Goal: Task Accomplishment & Management: Manage account settings

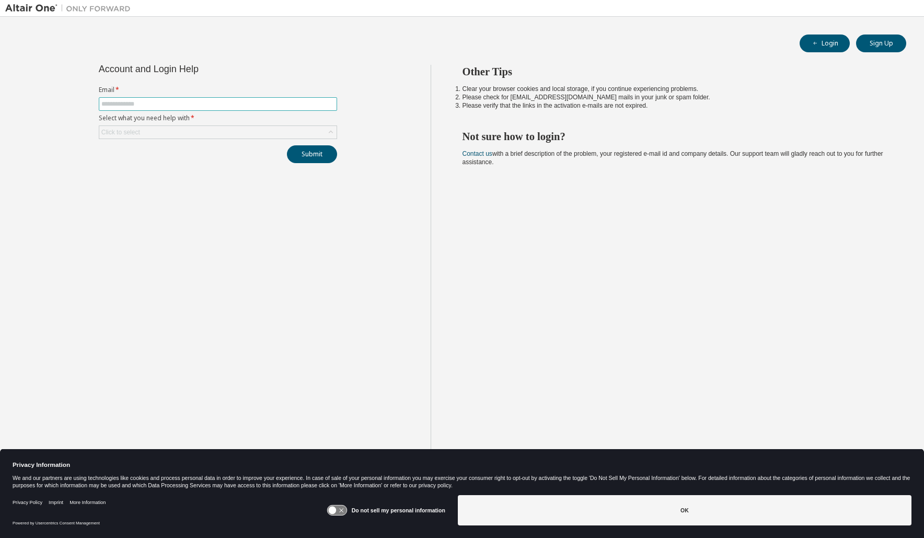
click at [160, 105] on input "text" at bounding box center [217, 104] width 233 height 8
type input "**********"
click at [174, 131] on div "Click to select" at bounding box center [217, 132] width 237 height 13
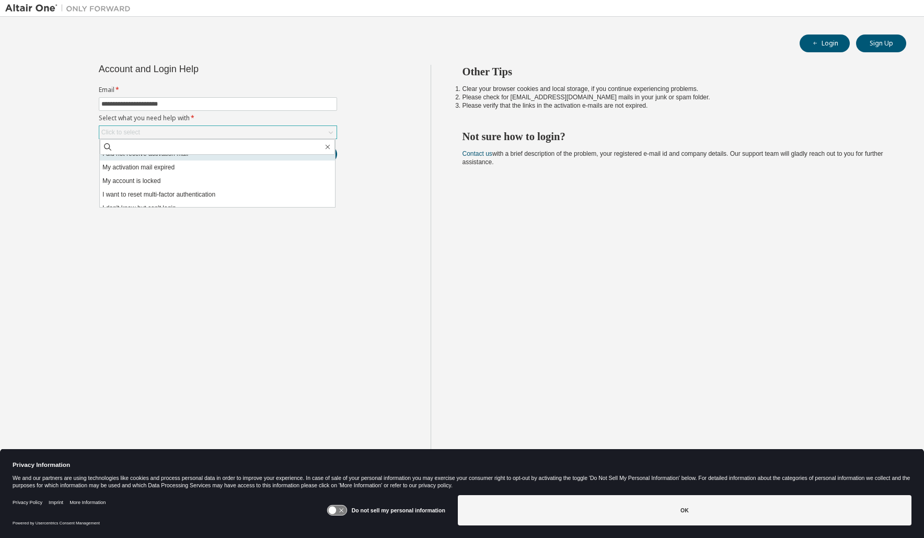
scroll to position [29, 0]
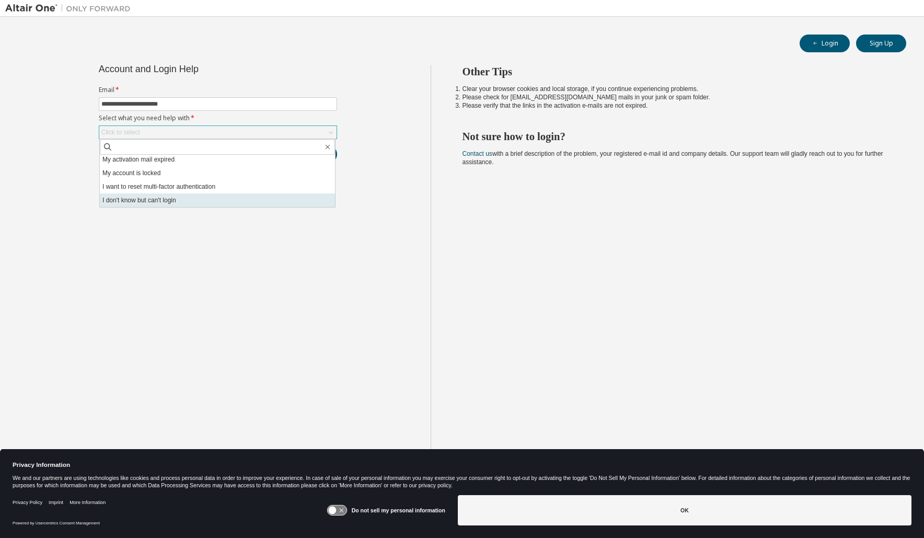
click at [204, 197] on li "I don't know but can't login" at bounding box center [217, 200] width 235 height 14
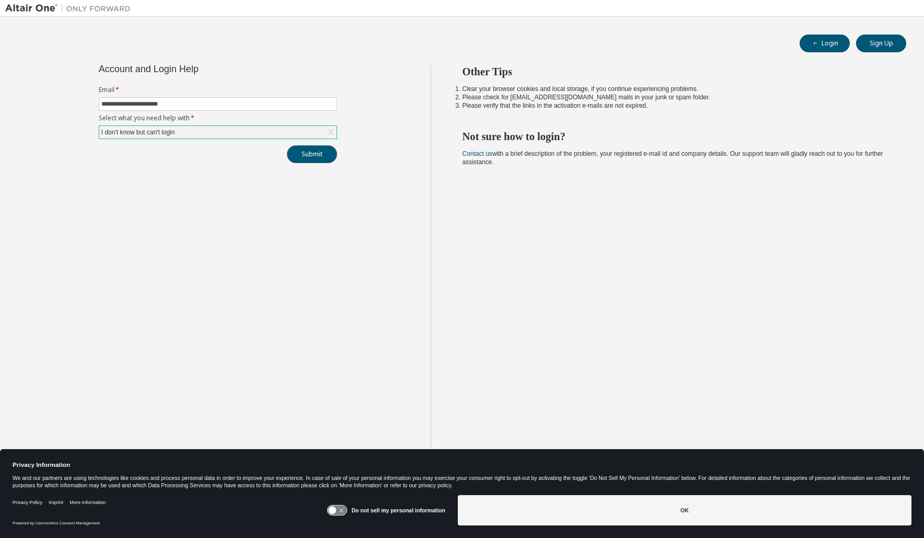
click at [311, 156] on button "Submit" at bounding box center [312, 154] width 50 height 18
click at [319, 158] on button "Submit" at bounding box center [312, 154] width 50 height 18
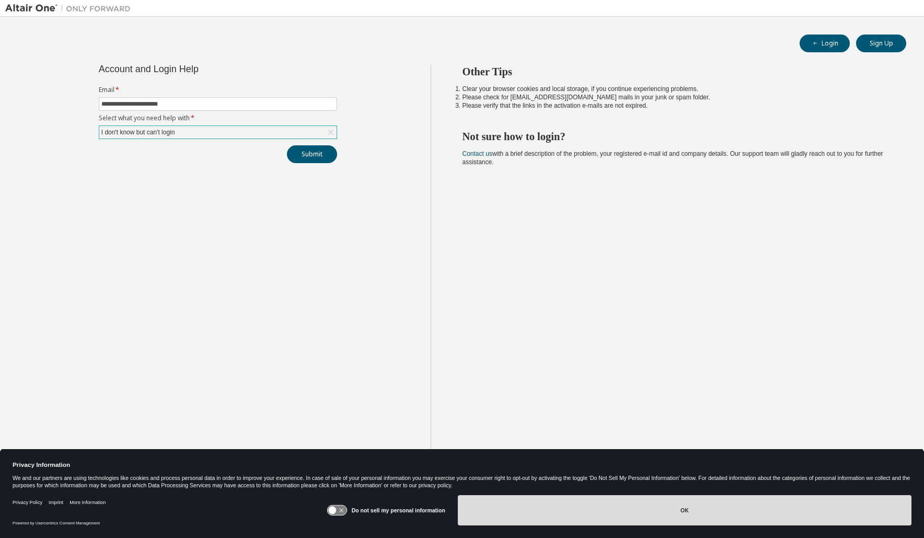
click at [657, 500] on button "OK" at bounding box center [685, 510] width 454 height 30
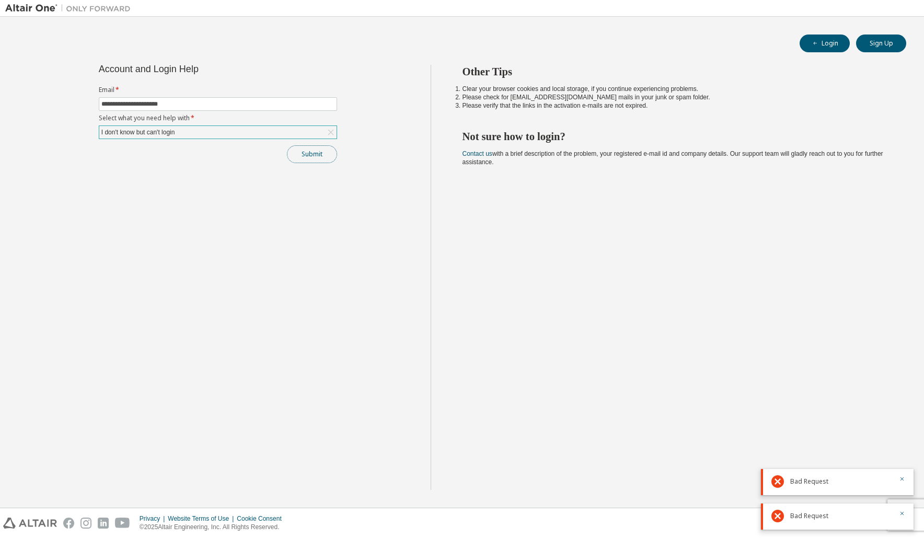
click at [309, 154] on button "Submit" at bounding box center [312, 154] width 50 height 18
drag, startPoint x: 205, startPoint y: 97, endPoint x: 170, endPoint y: 101, distance: 34.8
click at [171, 101] on span "**********" at bounding box center [218, 104] width 238 height 14
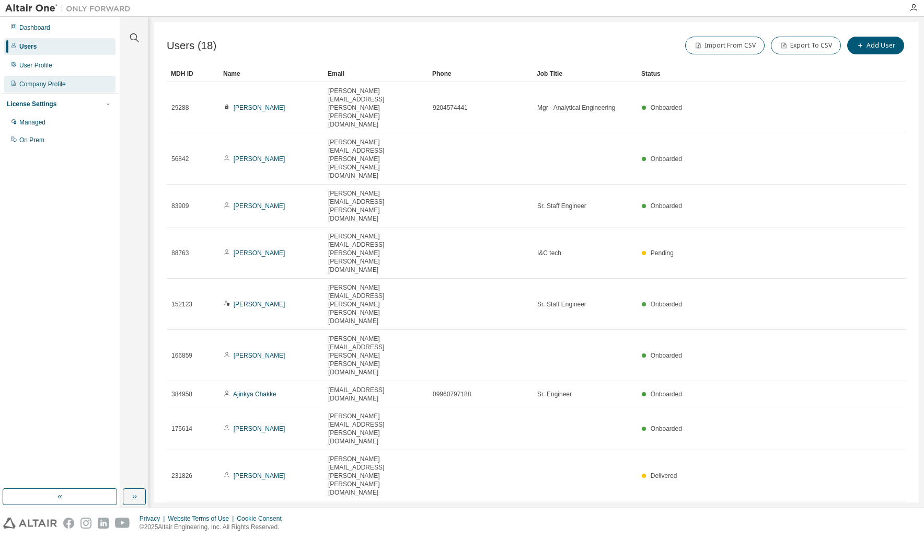
click at [57, 82] on div "Company Profile" at bounding box center [42, 84] width 47 height 8
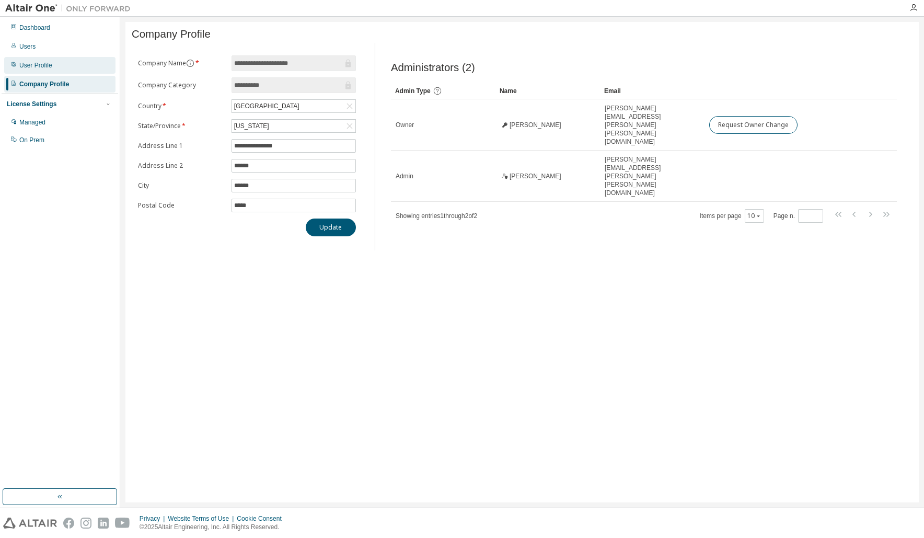
click at [66, 65] on div "User Profile" at bounding box center [59, 65] width 111 height 17
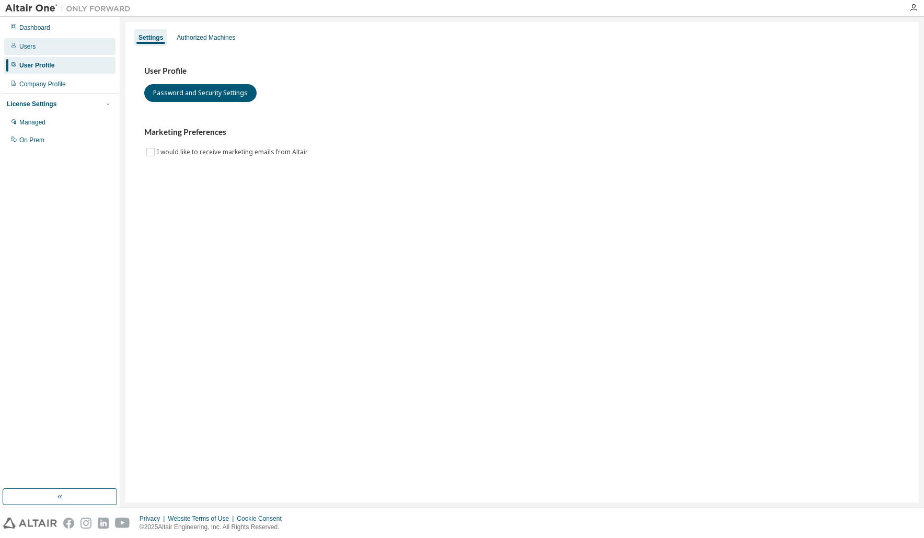
click at [70, 51] on div "Users" at bounding box center [59, 46] width 111 height 17
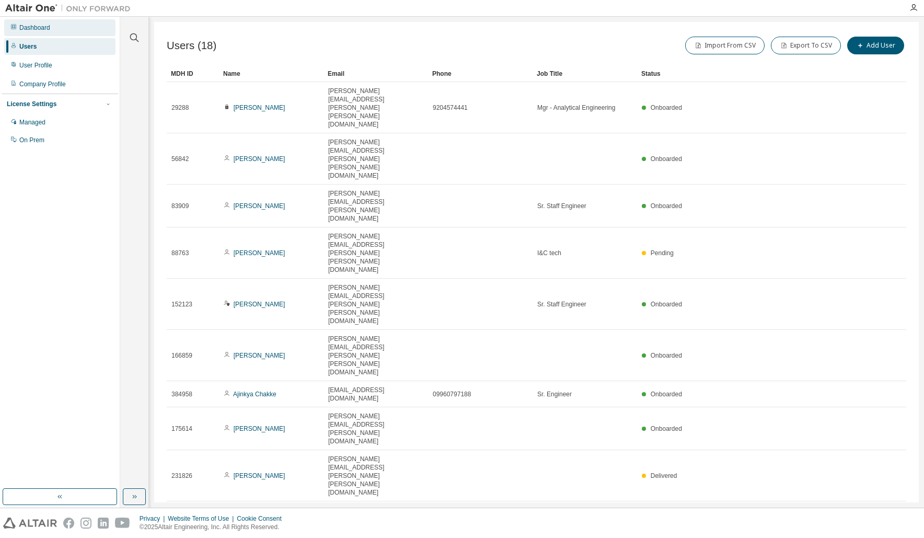
click at [58, 26] on div "Dashboard" at bounding box center [59, 27] width 111 height 17
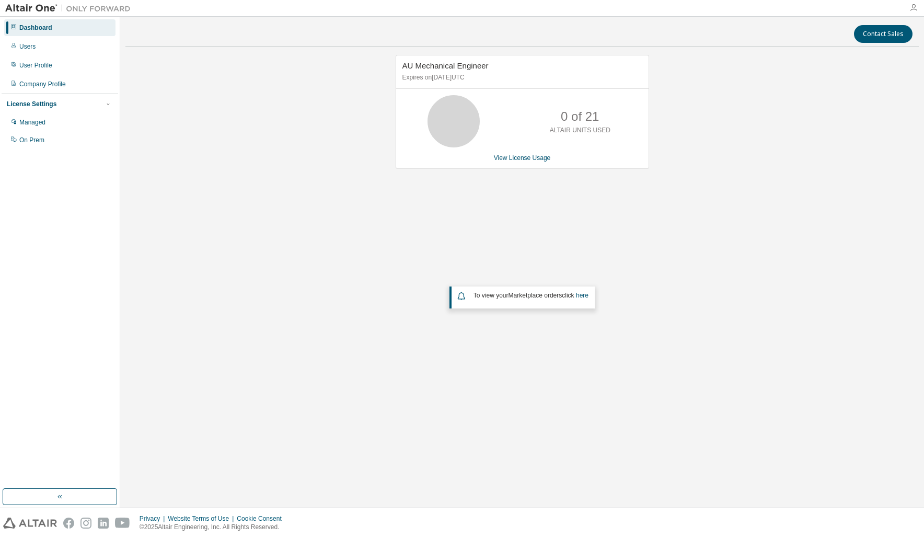
click at [914, 8] on icon "button" at bounding box center [913, 8] width 8 height 8
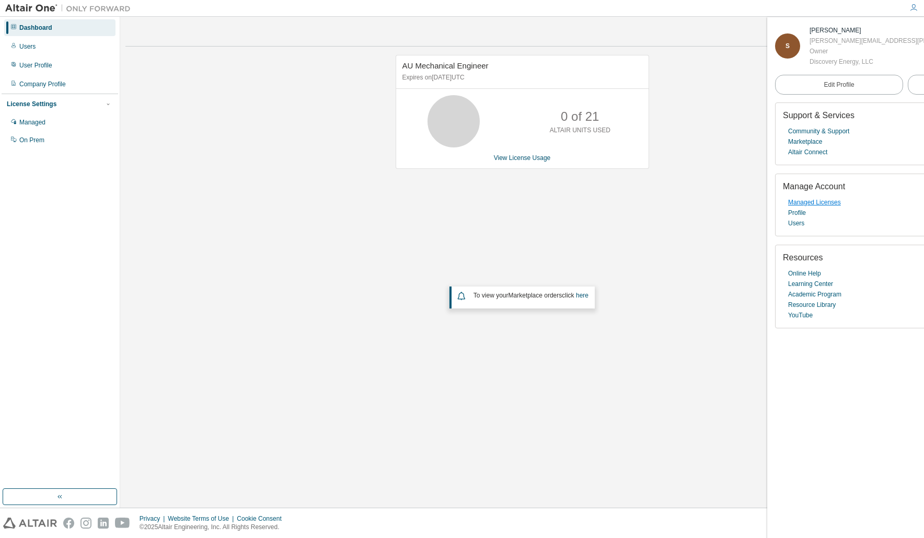
click at [815, 203] on link "Managed Licenses" at bounding box center [814, 202] width 53 height 10
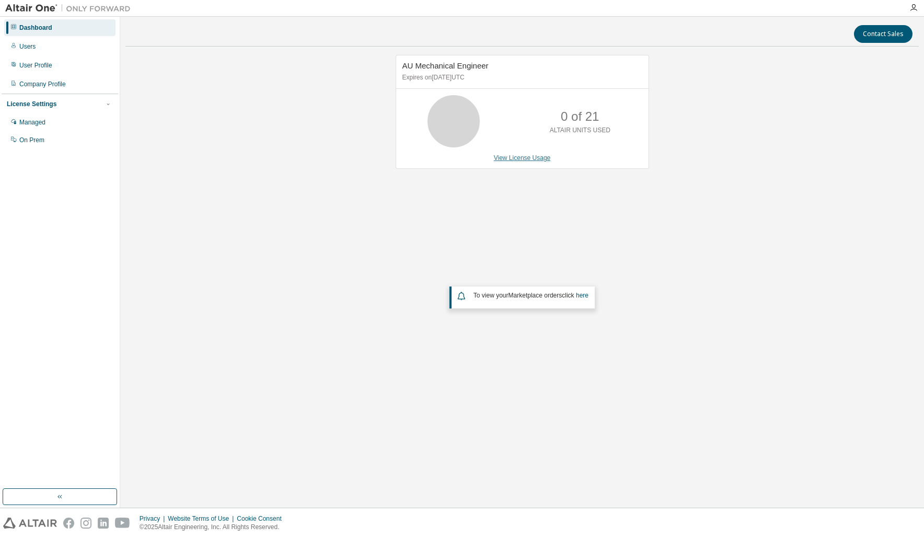
click at [528, 161] on link "View License Usage" at bounding box center [522, 157] width 57 height 7
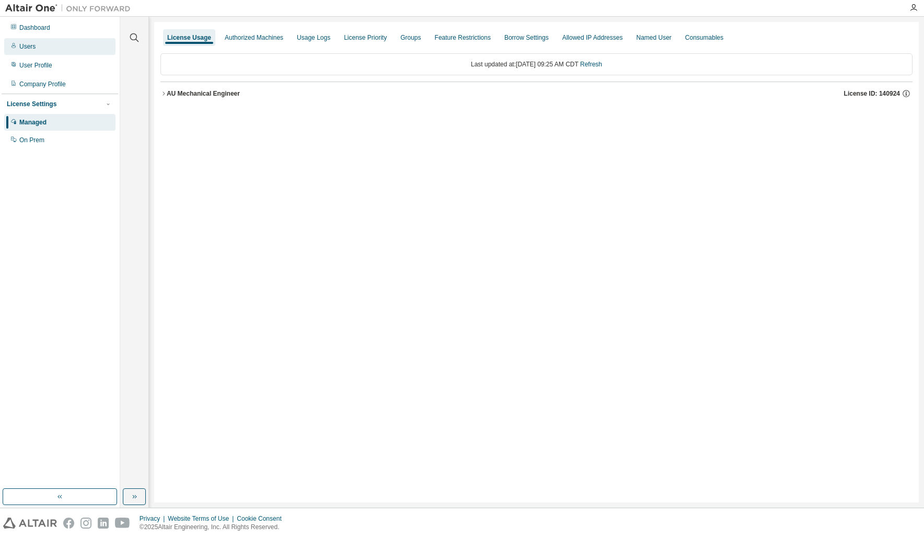
click at [43, 47] on div "Users" at bounding box center [59, 46] width 111 height 17
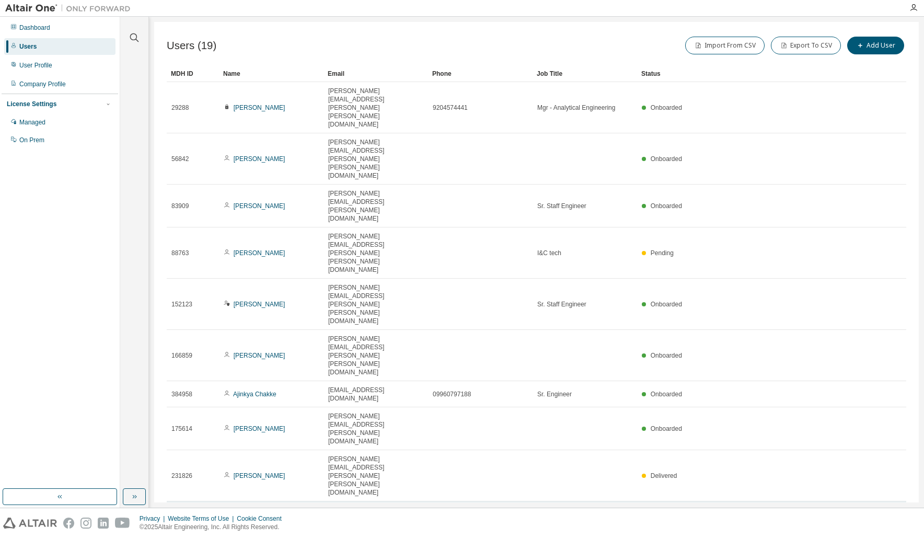
click at [896, 516] on icon at bounding box center [895, 522] width 9 height 13
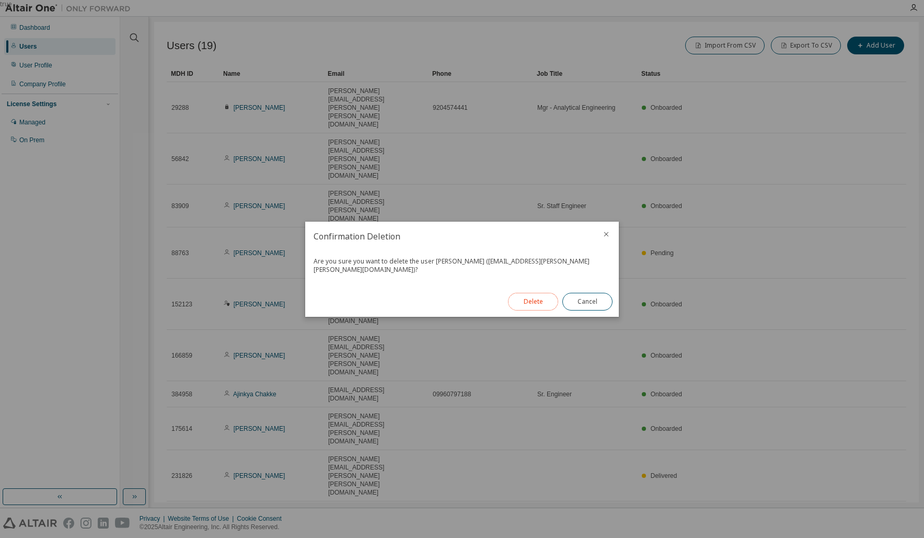
click at [549, 299] on button "Delete" at bounding box center [533, 302] width 50 height 18
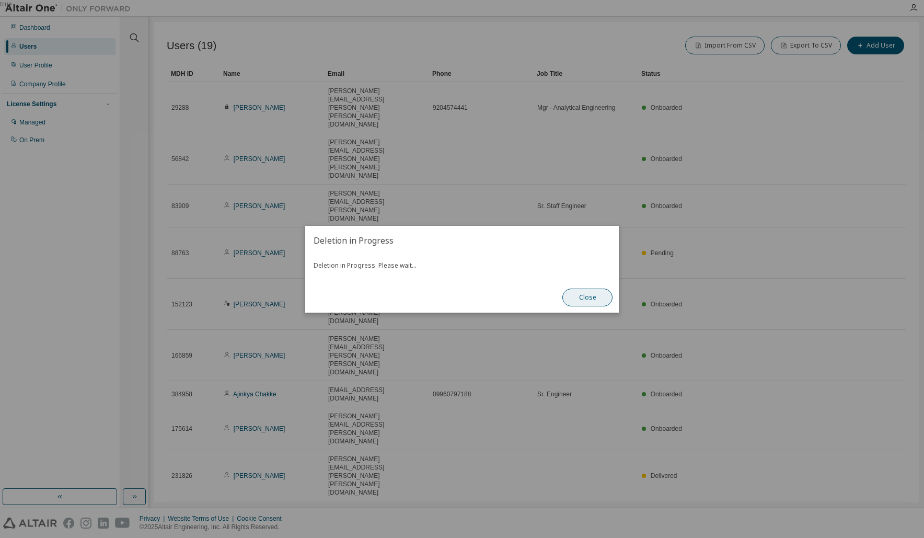
click at [588, 294] on button "Close" at bounding box center [587, 297] width 50 height 18
click at [585, 297] on button "Close" at bounding box center [587, 297] width 50 height 18
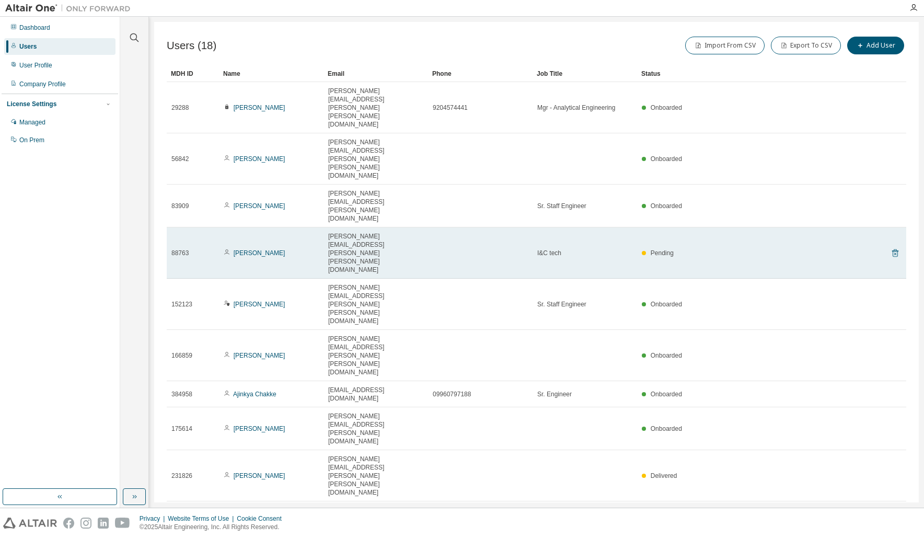
click at [894, 249] on icon at bounding box center [895, 253] width 6 height 8
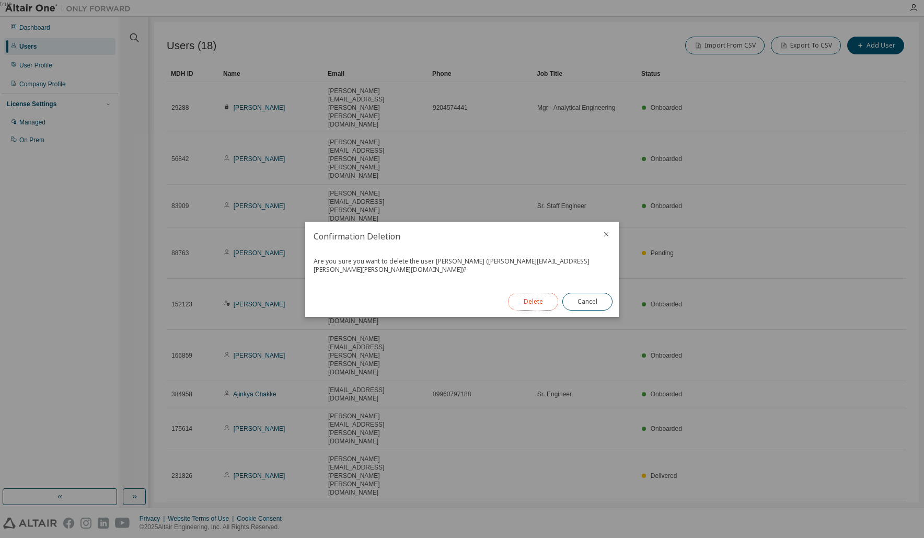
click at [528, 301] on button "Delete" at bounding box center [533, 302] width 50 height 18
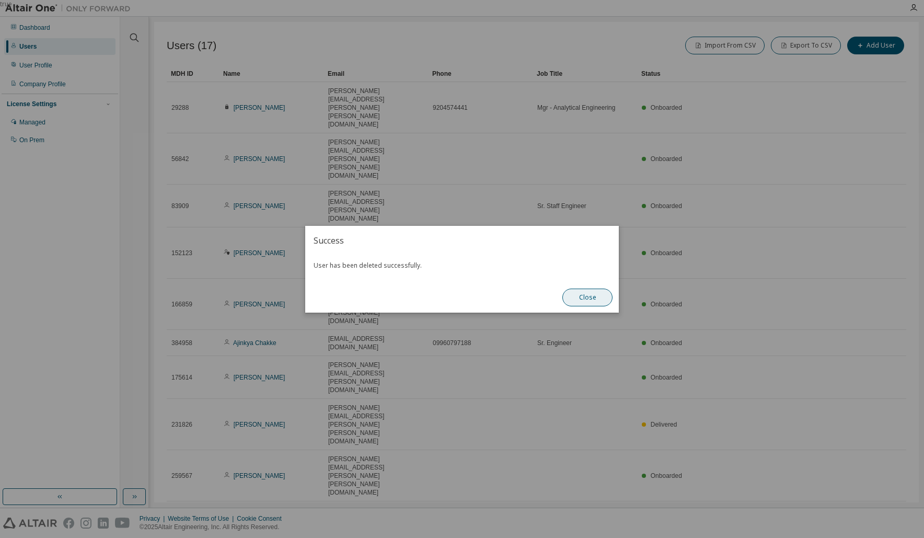
click at [588, 297] on button "Close" at bounding box center [587, 297] width 50 height 18
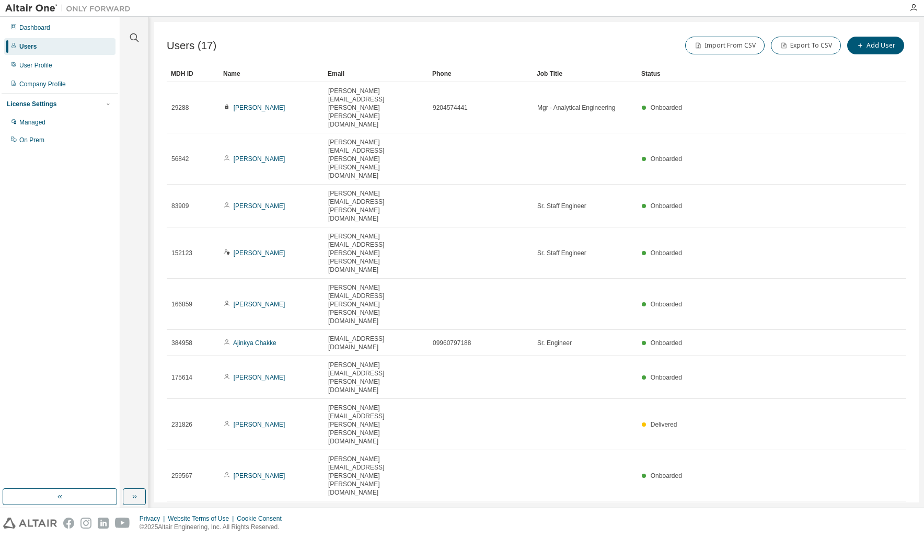
type input "*"
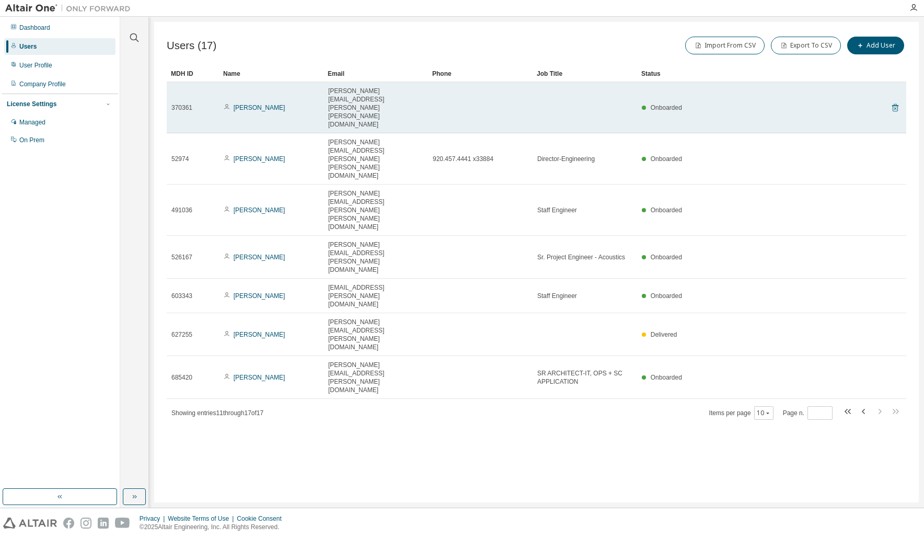
click at [894, 104] on icon at bounding box center [895, 108] width 6 height 8
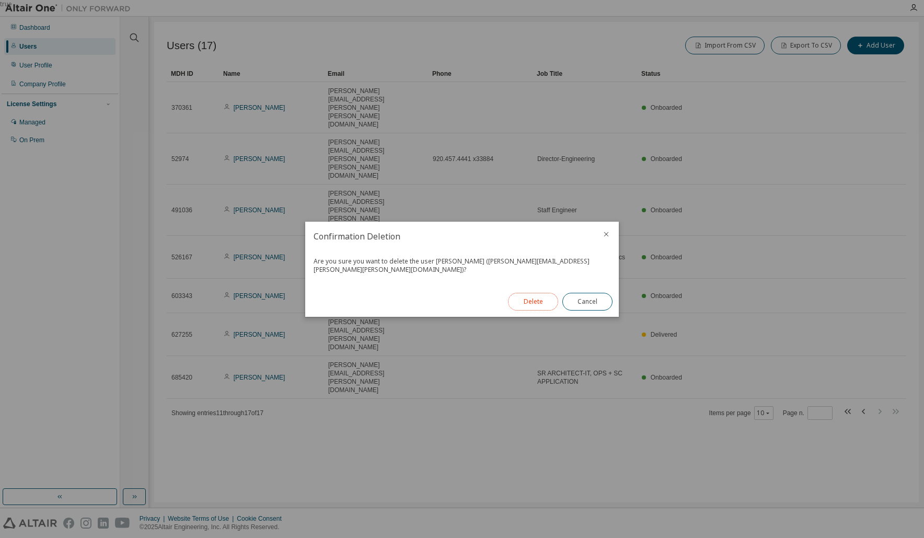
click at [532, 302] on button "Delete" at bounding box center [533, 302] width 50 height 18
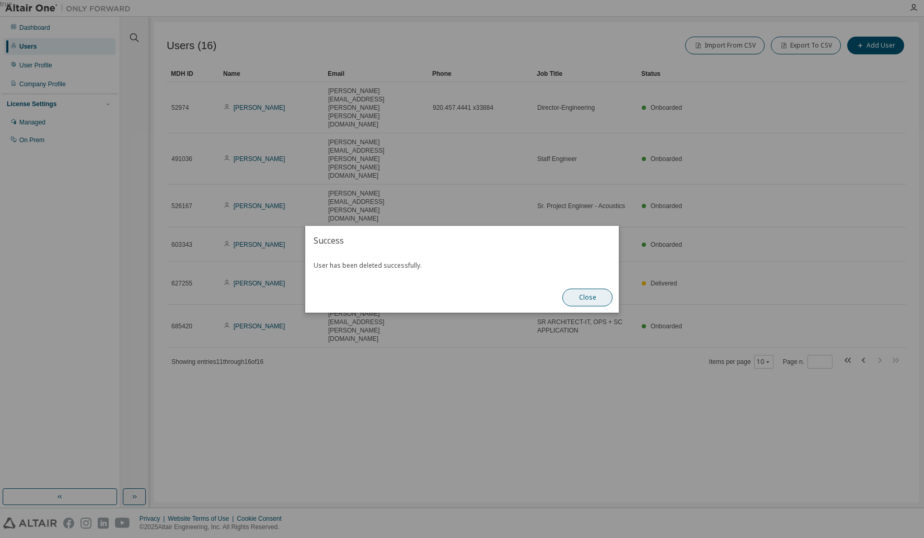
click at [592, 299] on button "Close" at bounding box center [587, 297] width 50 height 18
